Goal: Transaction & Acquisition: Book appointment/travel/reservation

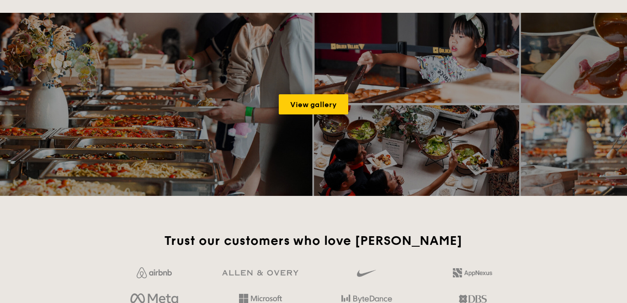
scroll to position [1379, 0]
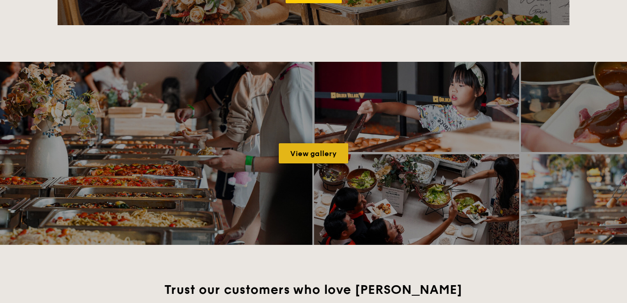
click at [302, 158] on link "View gallery" at bounding box center [314, 153] width 70 height 20
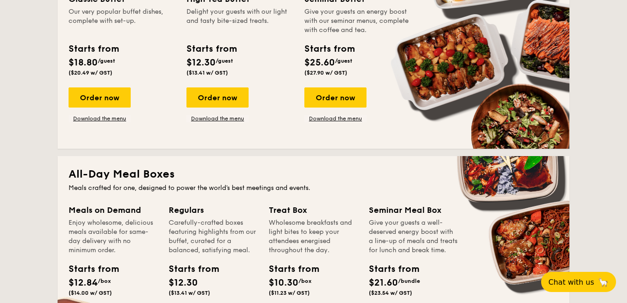
scroll to position [465, 0]
